Goal: Information Seeking & Learning: Learn about a topic

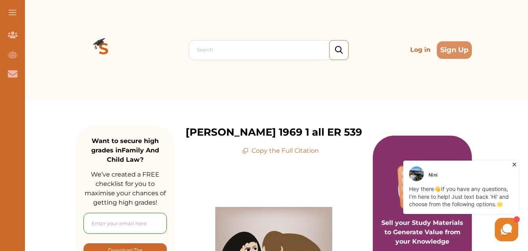
click at [513, 162] on icon at bounding box center [515, 165] width 8 height 8
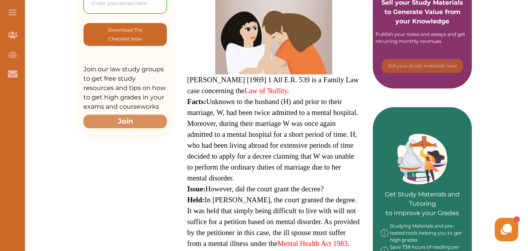
scroll to position [234, 0]
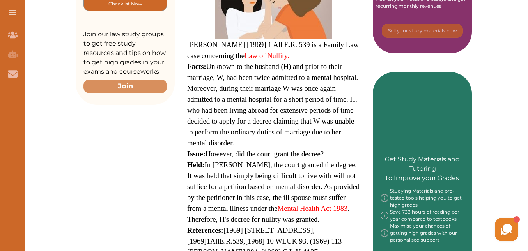
scroll to position [255, 0]
